Goal: Navigation & Orientation: Find specific page/section

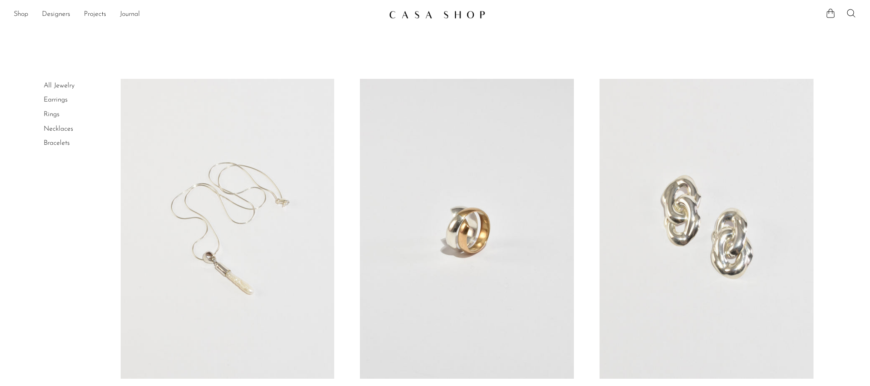
click at [53, 118] on li "Rings" at bounding box center [76, 114] width 64 height 15
click at [53, 117] on link "Rings" at bounding box center [52, 114] width 16 height 7
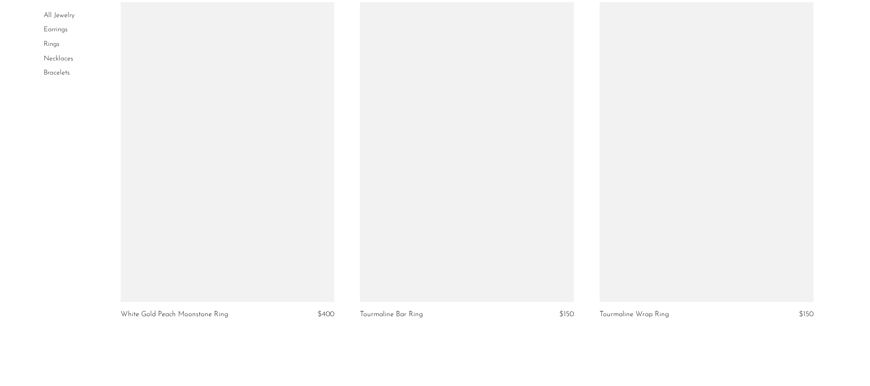
scroll to position [3940, 0]
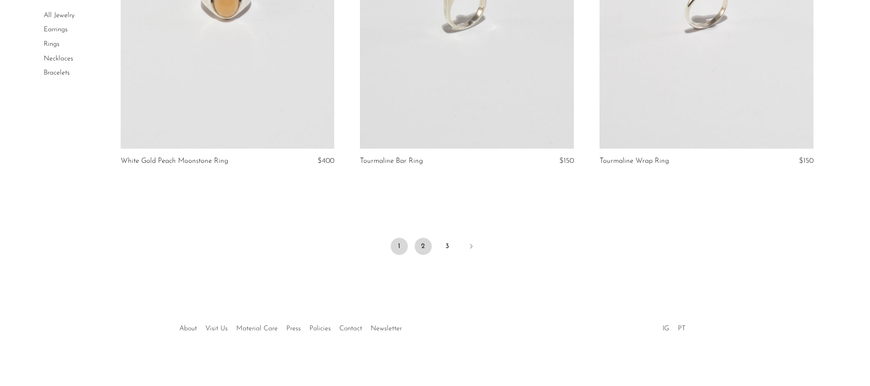
click at [416, 242] on link "2" at bounding box center [423, 246] width 17 height 17
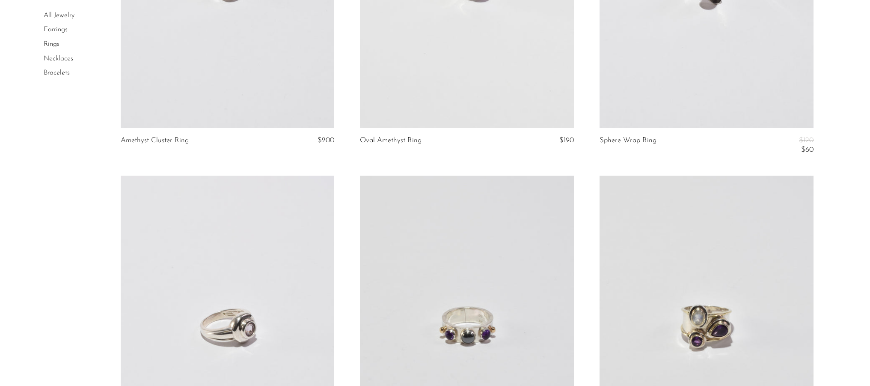
scroll to position [588, 0]
